Goal: Information Seeking & Learning: Learn about a topic

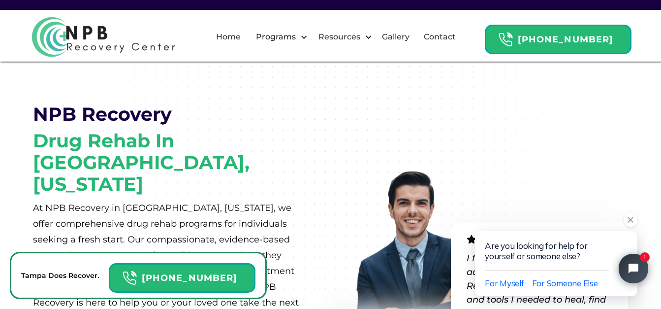
click at [519, 256] on div "Are you looking for help for yourself or someone else?" at bounding box center [556, 250] width 143 height 39
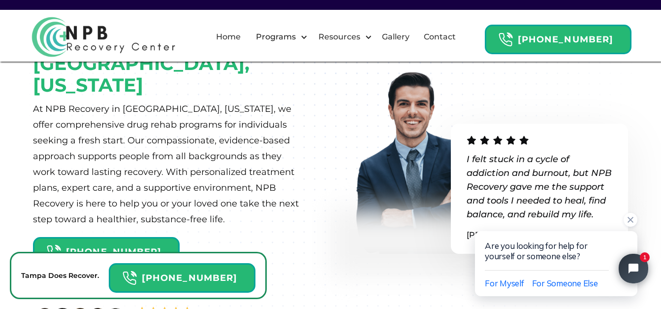
scroll to position [99, 0]
click at [472, 152] on p "I felt stuck in a cycle of addiction and burnout, but NPB Recovery gave me the …" at bounding box center [539, 186] width 146 height 69
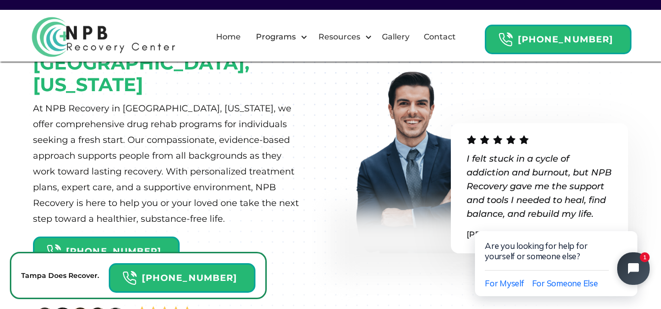
click at [641, 271] on icon "Close chat widget" at bounding box center [638, 268] width 9 height 9
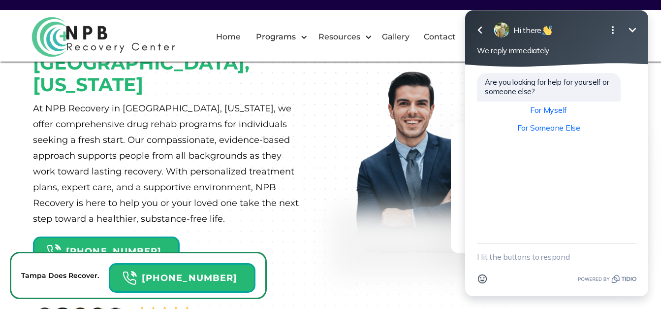
click at [389, 189] on img at bounding box center [412, 159] width 163 height 187
drag, startPoint x: 389, startPoint y: 189, endPoint x: 380, endPoint y: 193, distance: 9.5
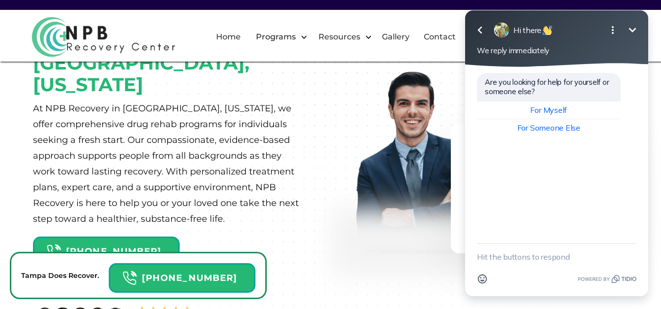
click at [380, 193] on img at bounding box center [412, 159] width 163 height 187
click at [481, 28] on icon "button" at bounding box center [479, 30] width 4 height 7
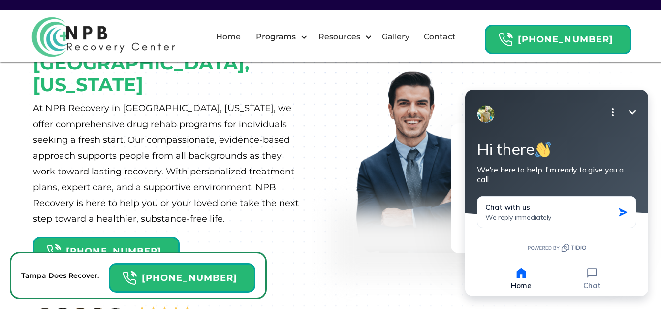
click at [633, 114] on icon "Minimize" at bounding box center [632, 112] width 12 height 12
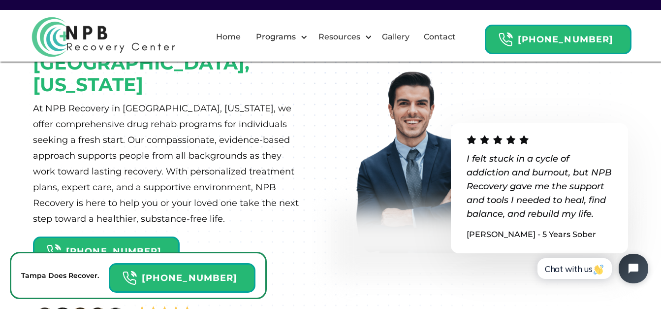
click at [418, 158] on img at bounding box center [412, 159] width 163 height 187
